Goal: Transaction & Acquisition: Book appointment/travel/reservation

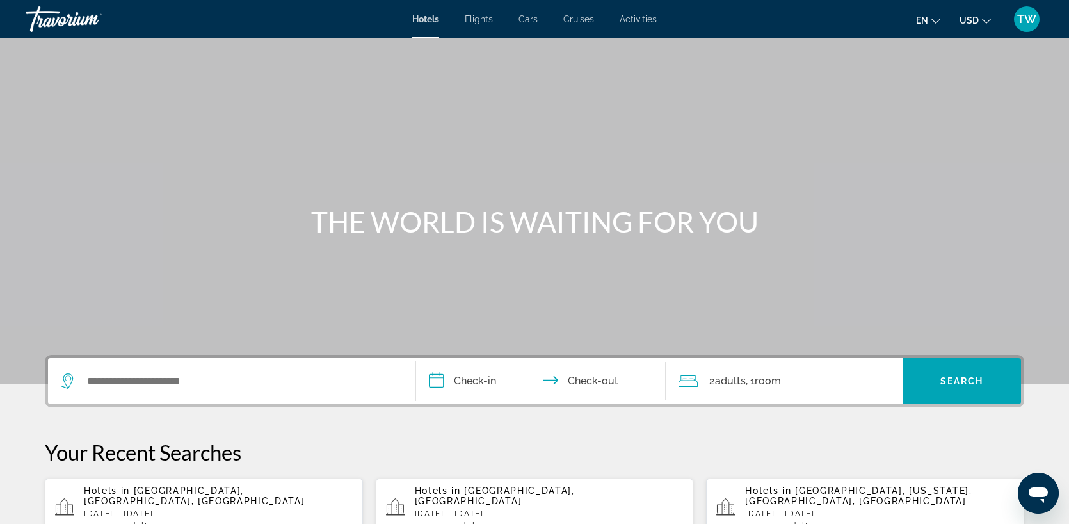
click at [207, 488] on span "[GEOGRAPHIC_DATA], [GEOGRAPHIC_DATA], [GEOGRAPHIC_DATA]" at bounding box center [194, 495] width 221 height 20
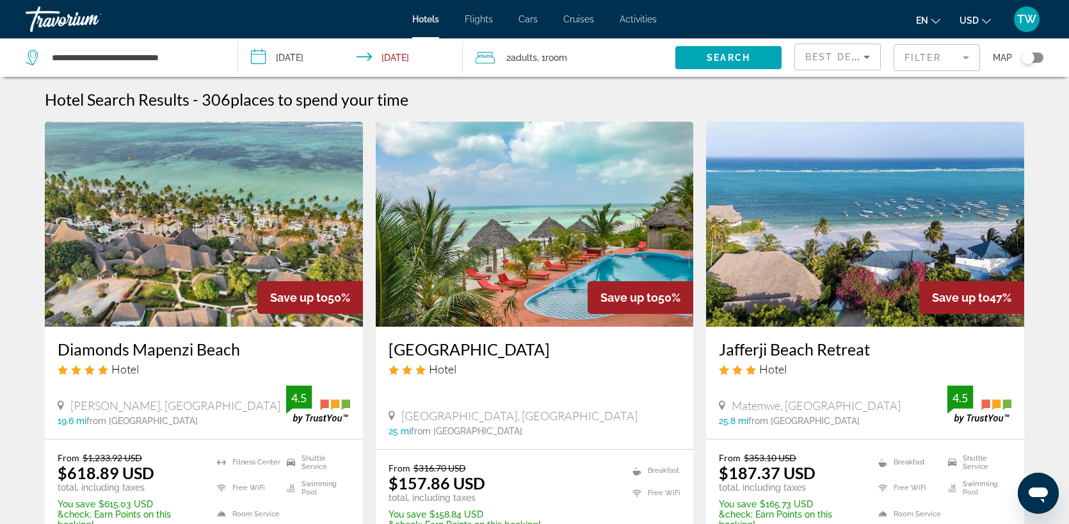
click at [965, 59] on mat-form-field "Filter" at bounding box center [937, 57] width 86 height 27
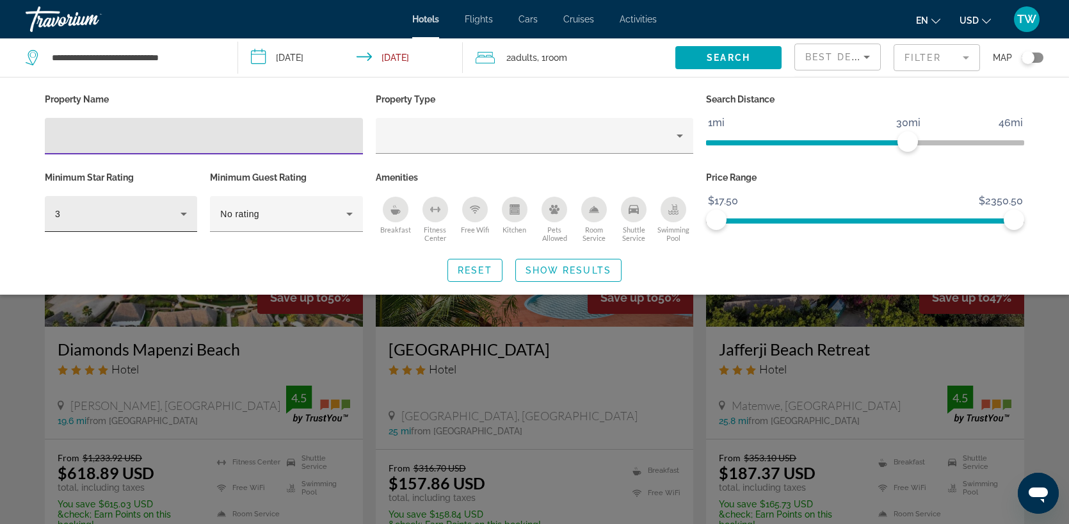
click at [193, 214] on div "3" at bounding box center [121, 214] width 152 height 36
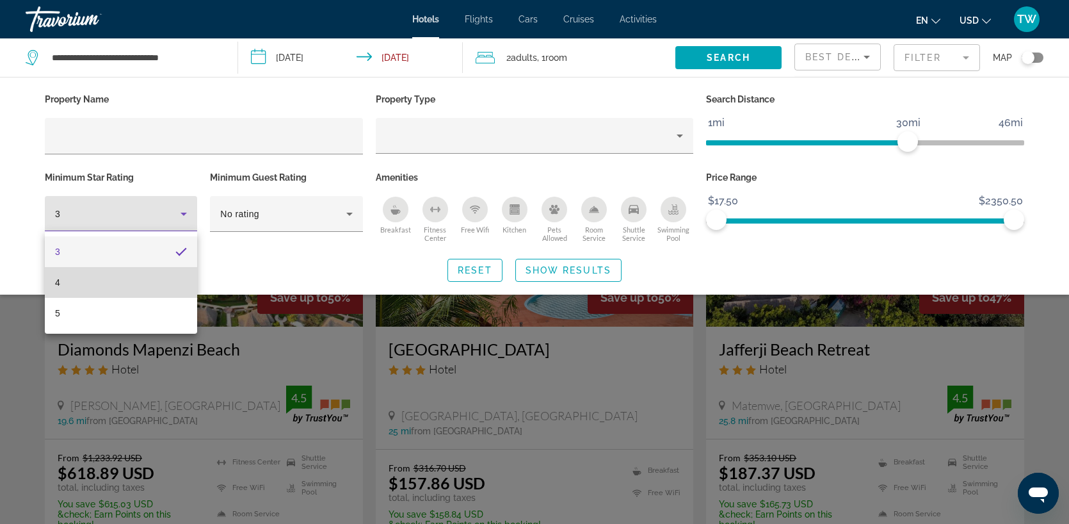
click at [90, 287] on mat-option "4" at bounding box center [121, 282] width 152 height 31
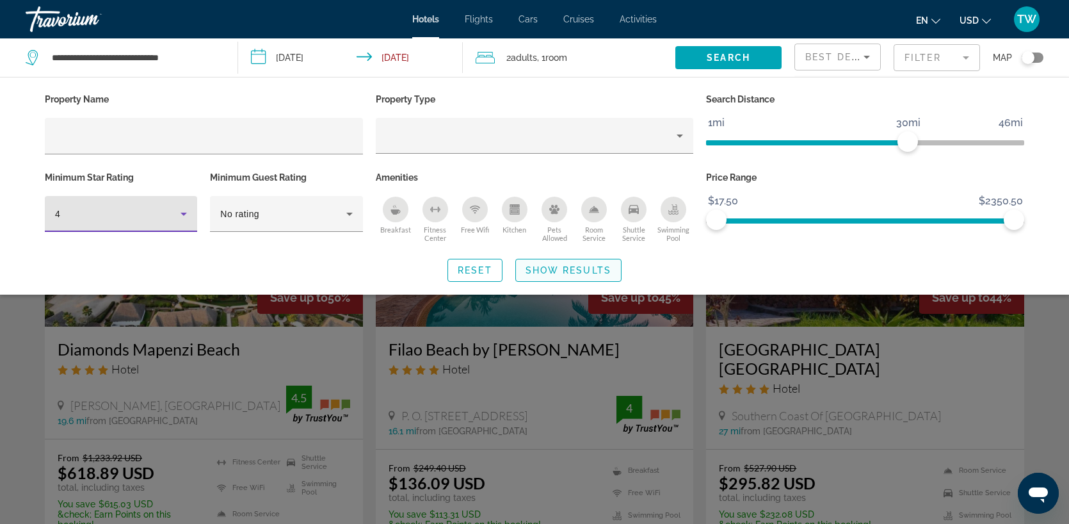
click at [567, 269] on span "Show Results" at bounding box center [569, 270] width 86 height 10
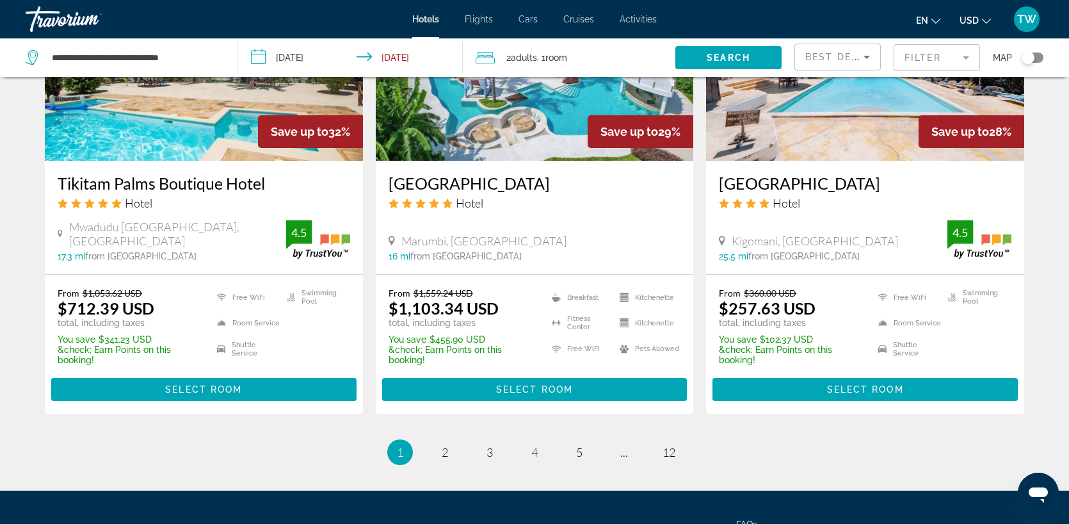
scroll to position [1636, 0]
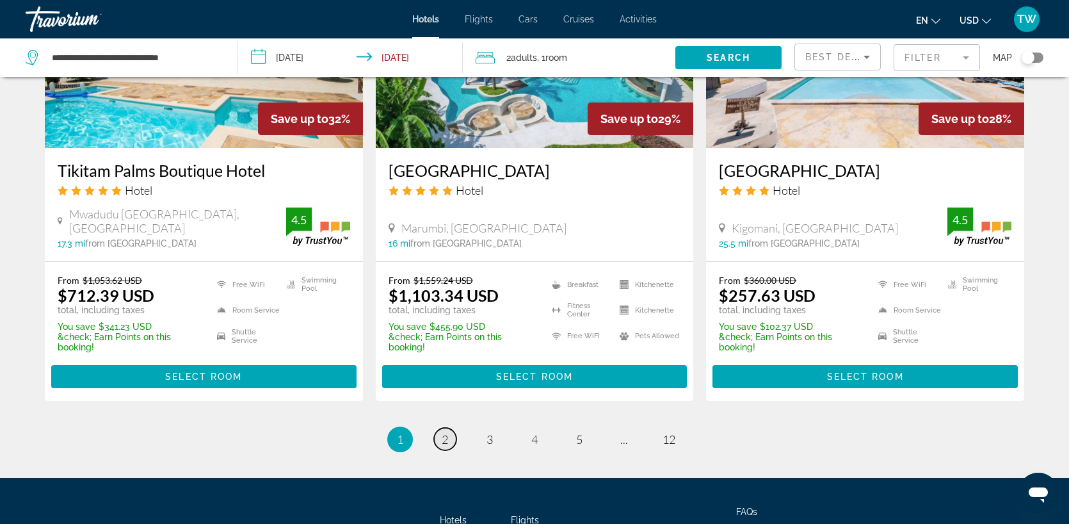
click at [443, 431] on link "page 2" at bounding box center [445, 439] width 22 height 22
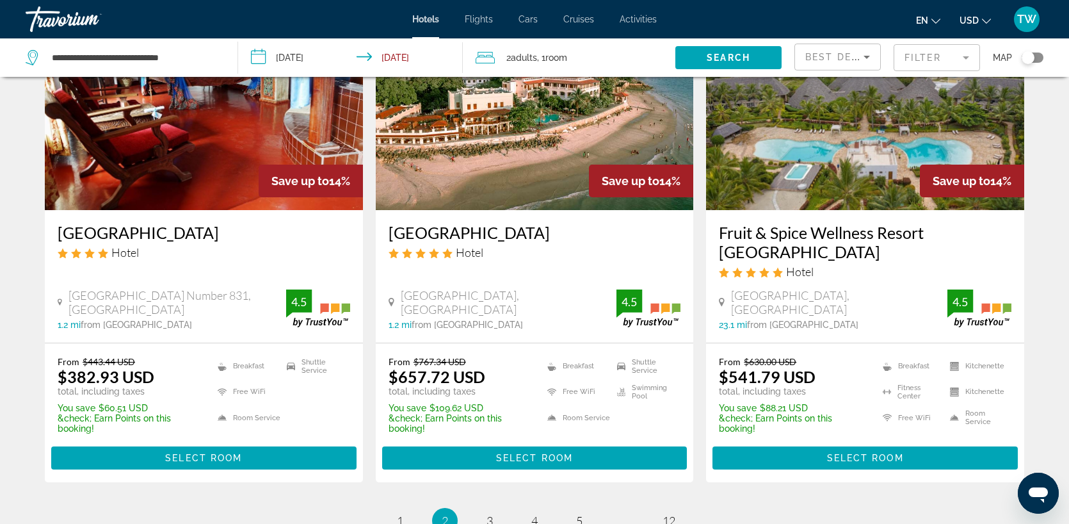
scroll to position [1627, 0]
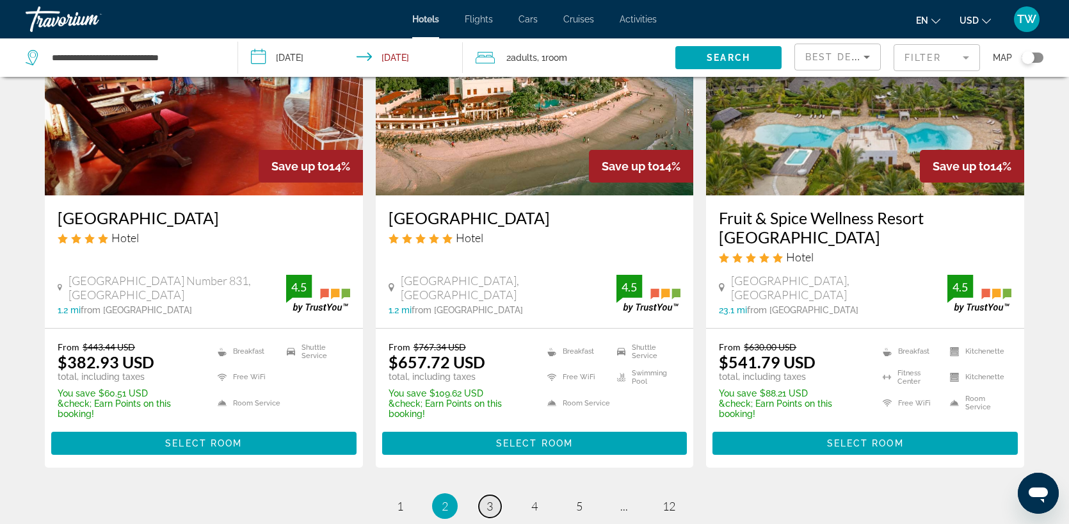
click at [491, 499] on span "3" at bounding box center [490, 506] width 6 height 14
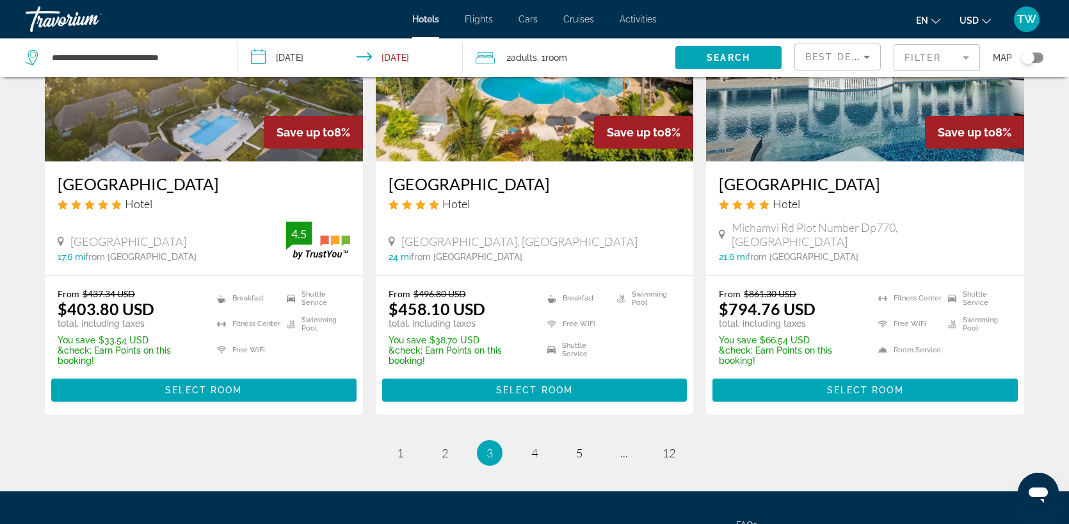
scroll to position [1677, 0]
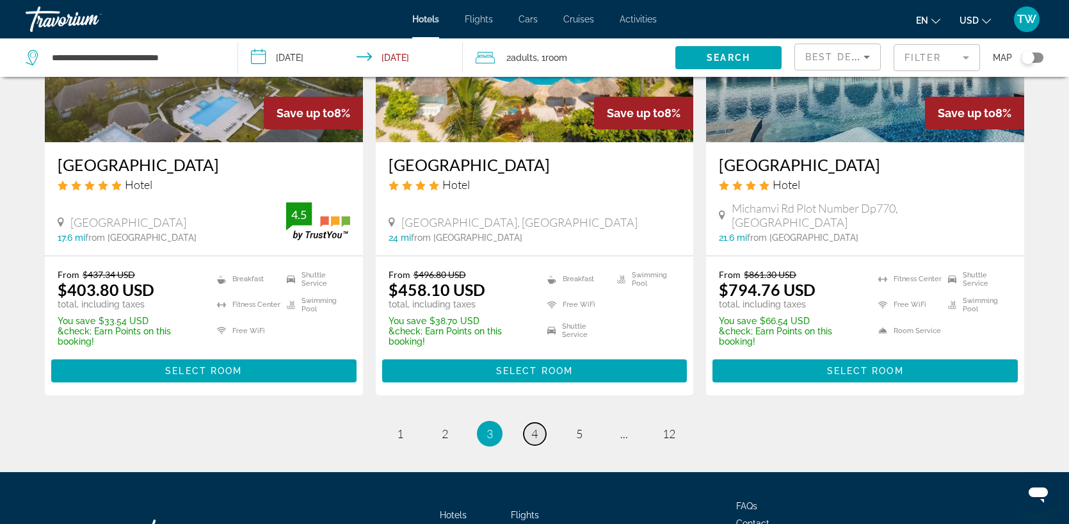
click at [535, 426] on span "4" at bounding box center [534, 433] width 6 height 14
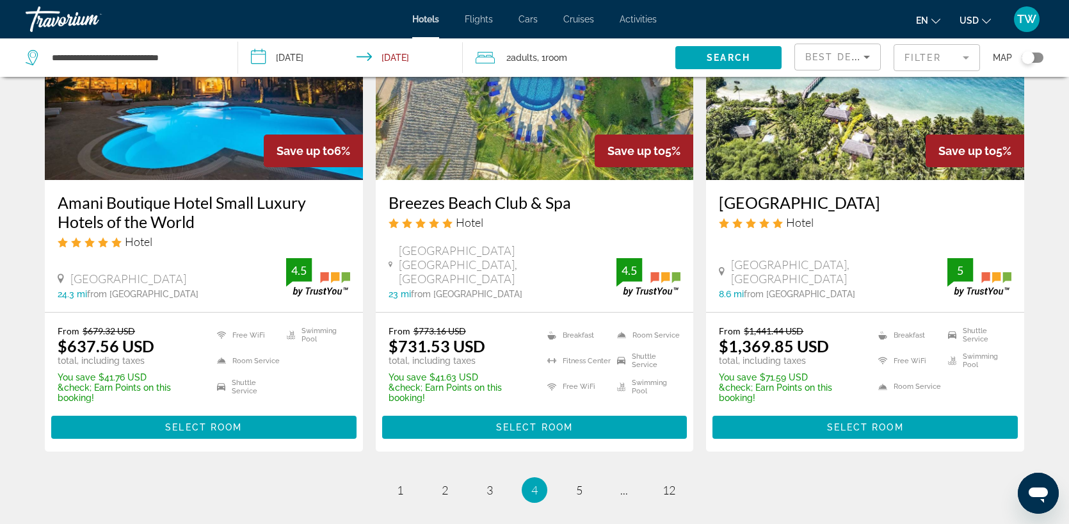
scroll to position [1616, 0]
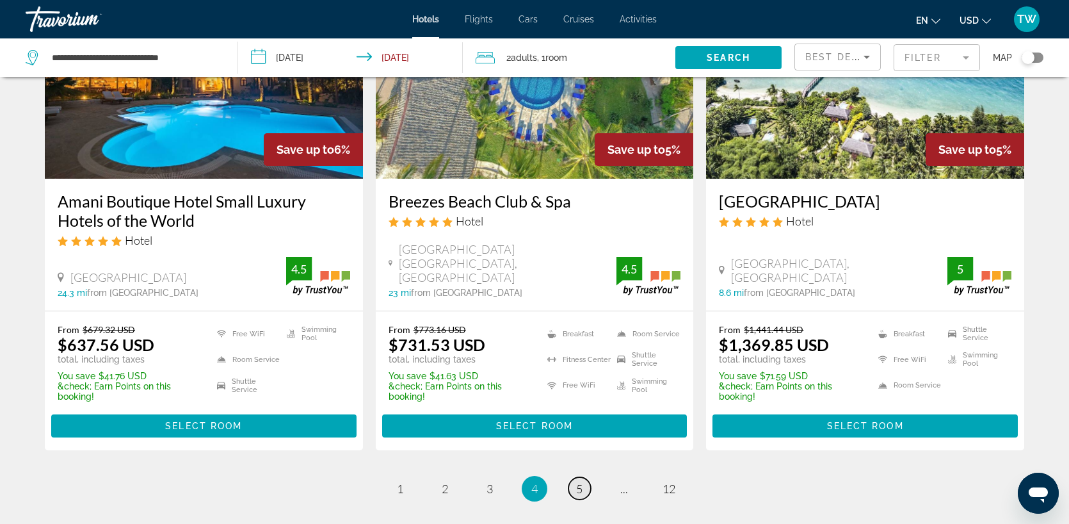
click at [576, 481] on span "5" at bounding box center [579, 488] width 6 height 14
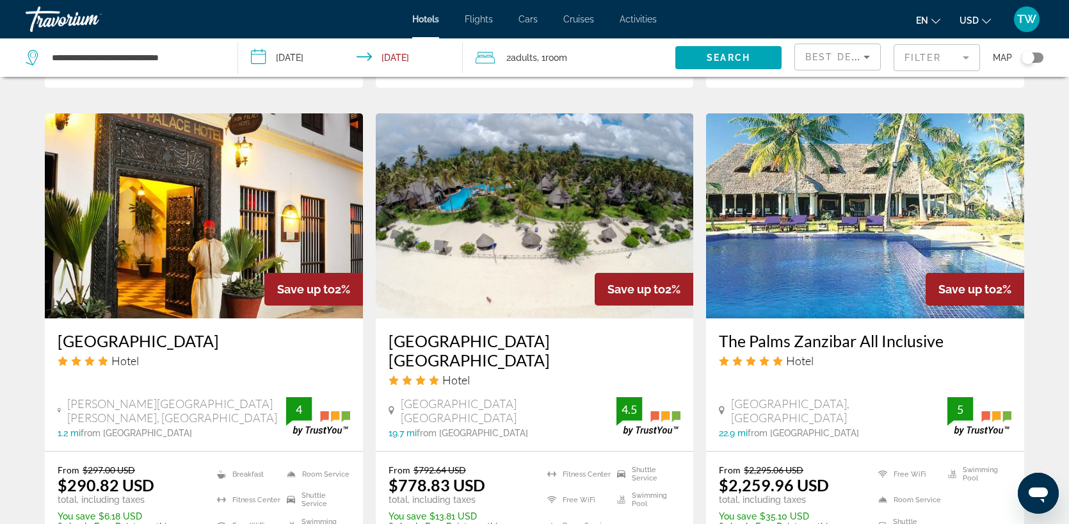
scroll to position [1511, 0]
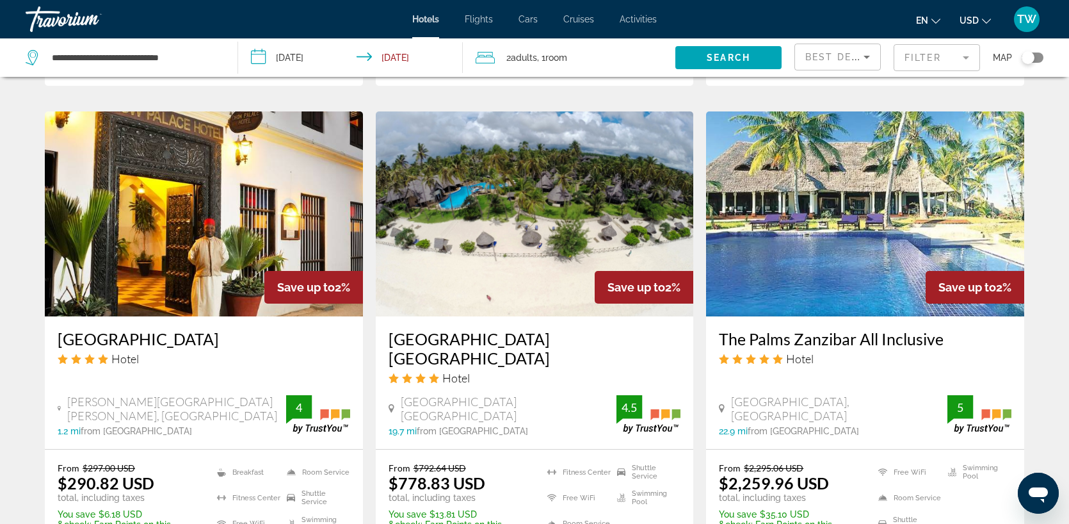
click at [225, 241] on img "Main content" at bounding box center [204, 213] width 318 height 205
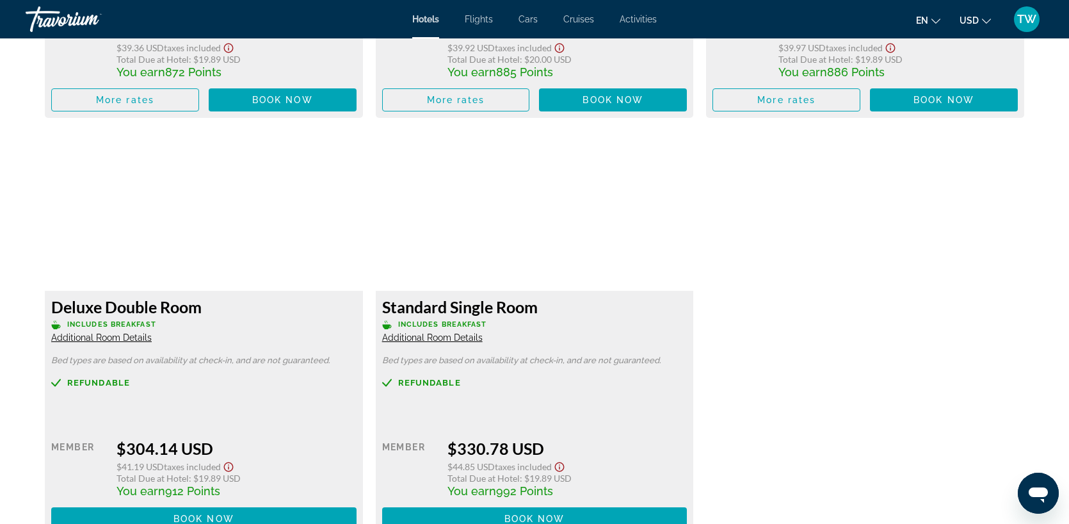
scroll to position [2133, 0]
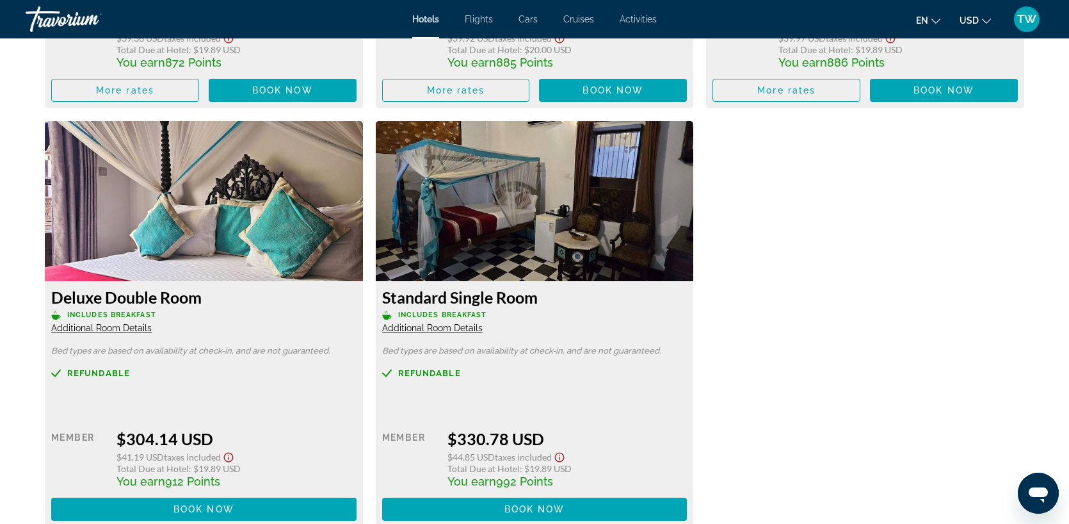
click at [413, 330] on span "Additional Room Details" at bounding box center [432, 328] width 101 height 10
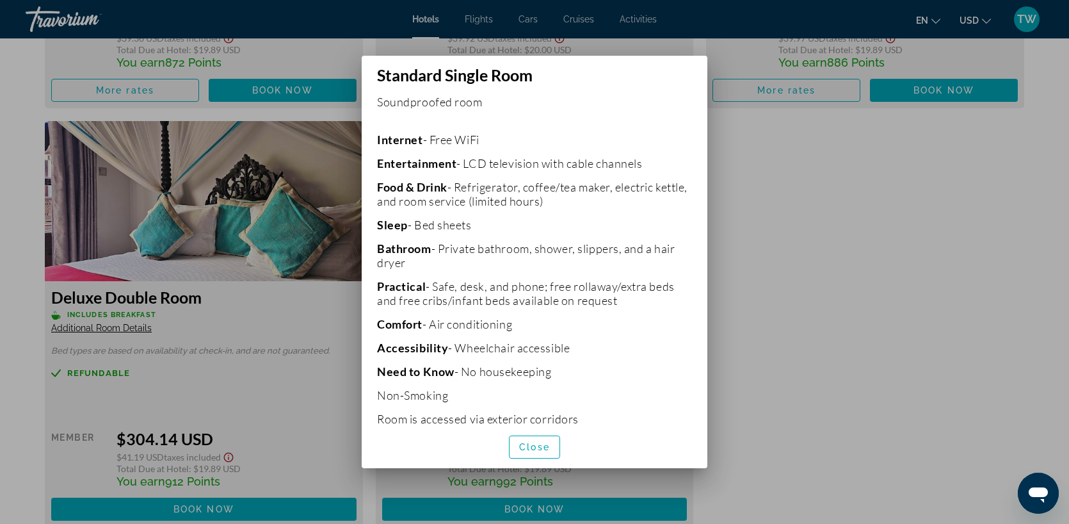
scroll to position [475, 0]
click at [751, 314] on div at bounding box center [534, 262] width 1069 height 524
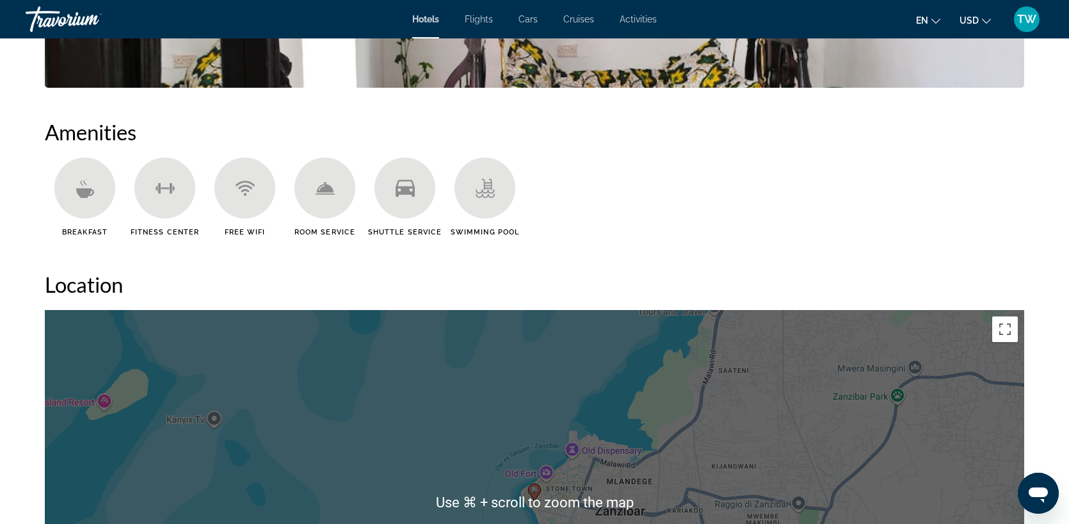
scroll to position [845, 0]
